Goal: Find specific page/section: Find specific page/section

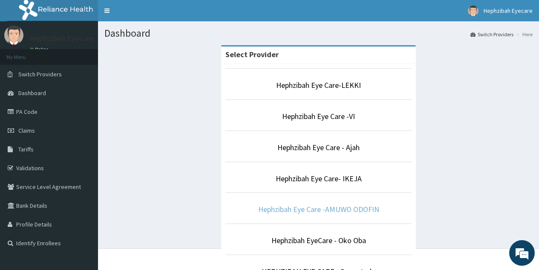
click at [326, 208] on link "Hephzibah Eye Care -AMUWO ODOFIN" at bounding box center [318, 209] width 121 height 10
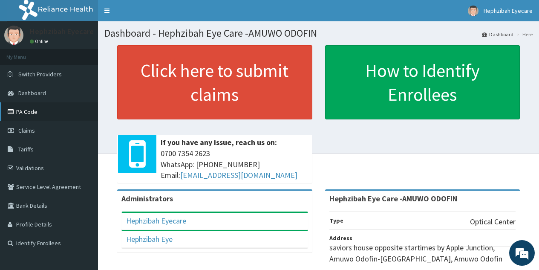
click at [36, 117] on link "PA Code" at bounding box center [49, 111] width 98 height 19
